Goal: Task Accomplishment & Management: Manage account settings

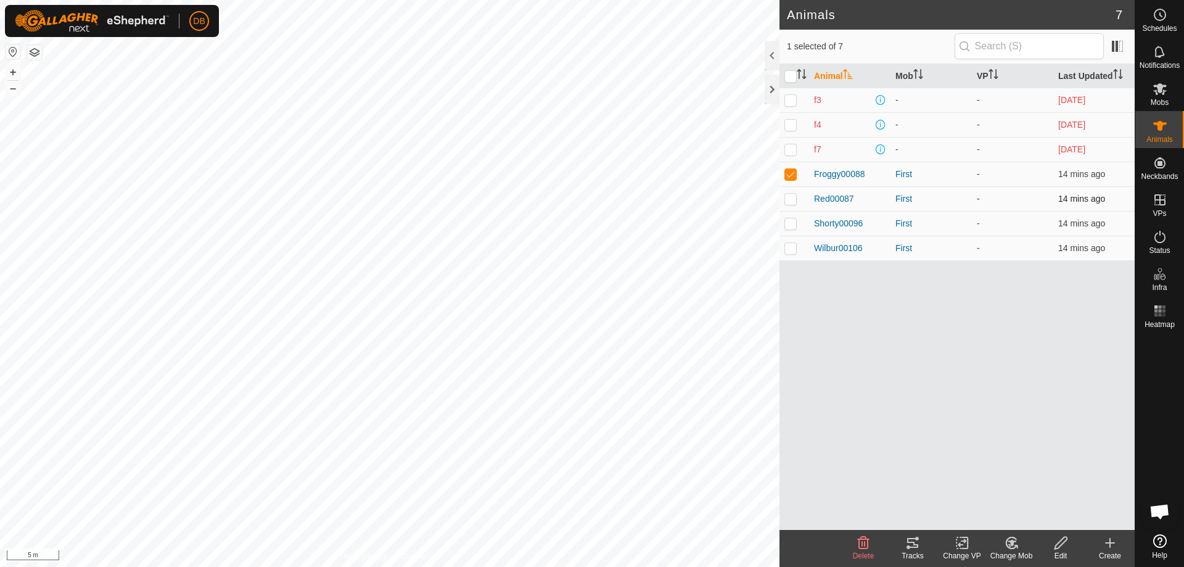
click at [790, 203] on p-checkbox at bounding box center [790, 199] width 12 height 10
checkbox input "true"
click at [789, 226] on p-checkbox at bounding box center [790, 223] width 12 height 10
checkbox input "true"
click at [790, 248] on p-checkbox at bounding box center [790, 248] width 12 height 10
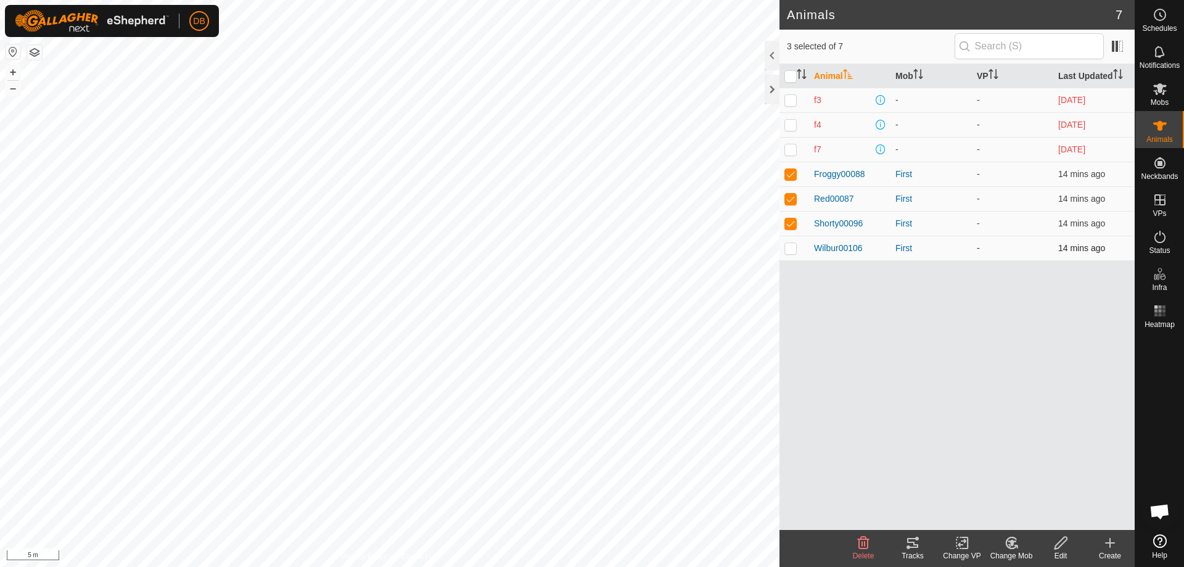
checkbox input "true"
click at [792, 175] on p-checkbox at bounding box center [790, 174] width 12 height 10
checkbox input "false"
click at [789, 198] on p-checkbox at bounding box center [790, 199] width 12 height 10
checkbox input "false"
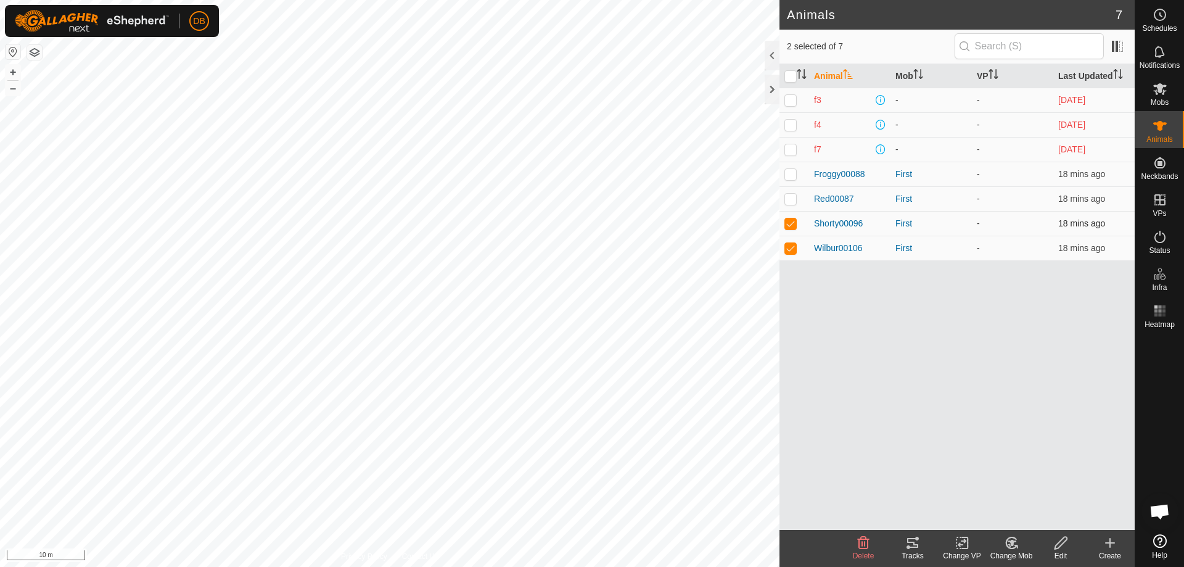
click at [792, 228] on p-checkbox at bounding box center [790, 223] width 12 height 10
checkbox input "false"
click at [791, 249] on p-checkbox at bounding box center [790, 248] width 12 height 10
checkbox input "false"
